Goal: Entertainment & Leisure: Consume media (video, audio)

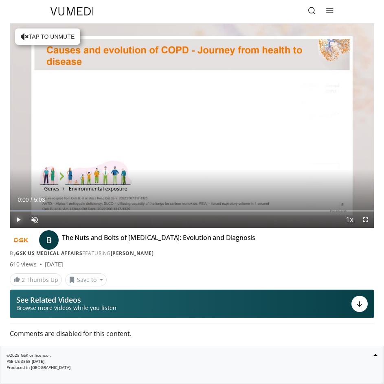
click at [18, 217] on span "Video Player" at bounding box center [18, 220] width 16 height 16
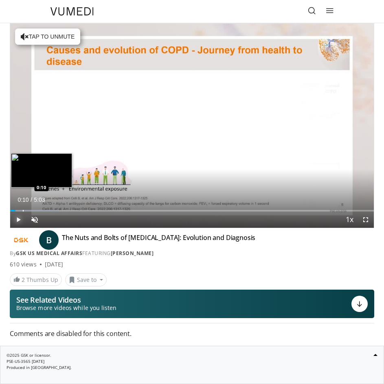
click at [23, 208] on div "Loaded : 13.05% 0:04 0:10" at bounding box center [192, 208] width 364 height 8
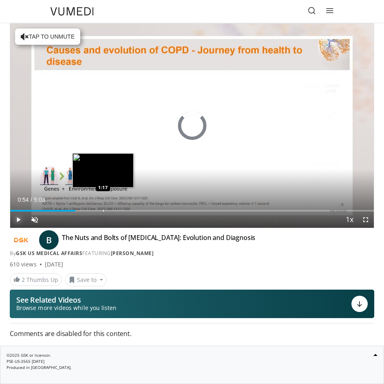
drag, startPoint x: 35, startPoint y: 208, endPoint x: 103, endPoint y: 208, distance: 68.0
click at [103, 208] on div "Loaded : 0.00% 1:14 1:17" at bounding box center [192, 208] width 364 height 8
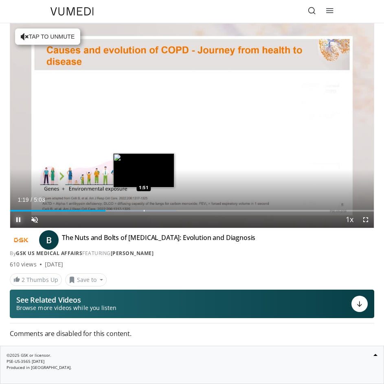
click at [143, 208] on div "Loaded : 45.75% 1:19 1:51" at bounding box center [192, 208] width 364 height 8
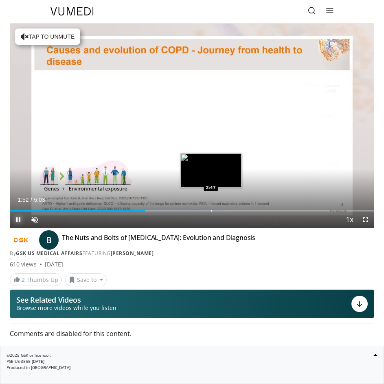
click at [209, 208] on div "Loaded : 58.83% 1:52 2:47" at bounding box center [192, 208] width 364 height 8
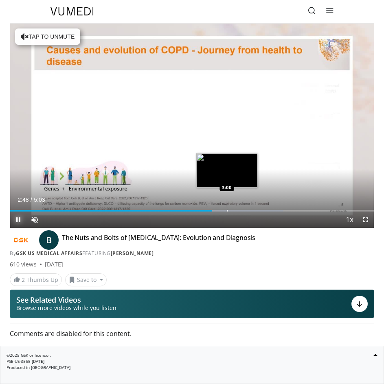
click at [228, 209] on div "Loaded : 75.18% 2:48 3:00" at bounding box center [192, 208] width 364 height 8
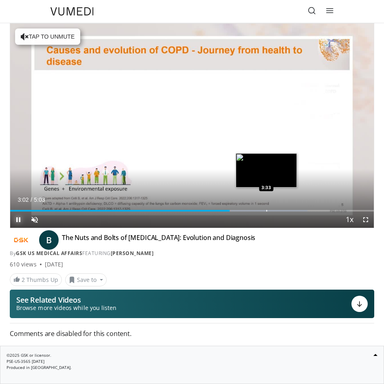
click at [266, 209] on div "Loaded : 81.72% 3:03 3:33" at bounding box center [192, 208] width 364 height 8
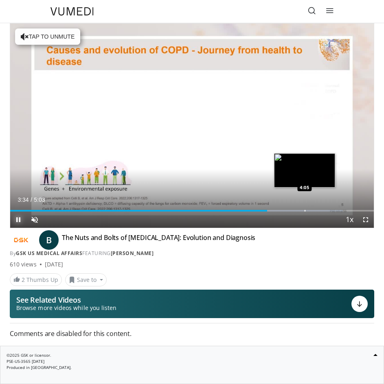
click at [305, 208] on div "Loaded : 91.53% 3:34 4:05" at bounding box center [192, 208] width 364 height 8
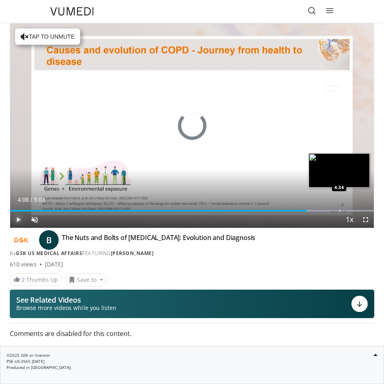
click at [339, 210] on div "Loaded : 100.00% 4:07 4:34" at bounding box center [192, 208] width 364 height 8
click at [360, 209] on div "Loaded : 100.00% 4:35 4:52" at bounding box center [192, 208] width 364 height 8
